Goal: Check status: Check status

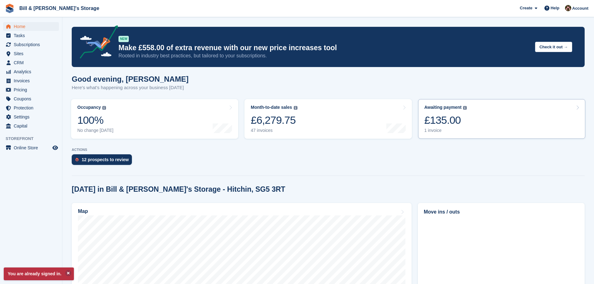
click at [447, 119] on div "£135.00" at bounding box center [445, 120] width 43 height 13
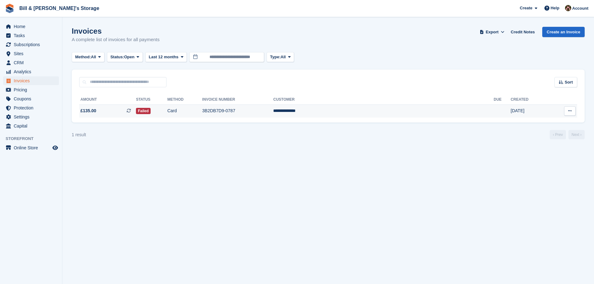
click at [273, 113] on td "3B2DB7D9-0787" at bounding box center [237, 110] width 71 height 13
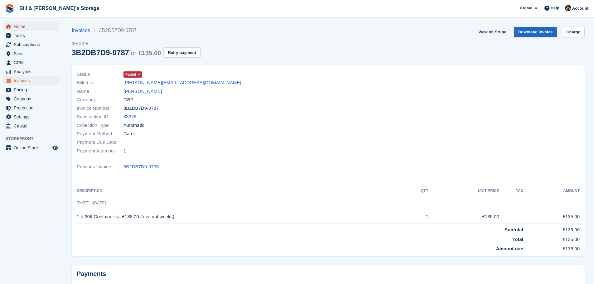
click at [21, 27] on span "Home" at bounding box center [32, 26] width 37 height 9
